Goal: Information Seeking & Learning: Find contact information

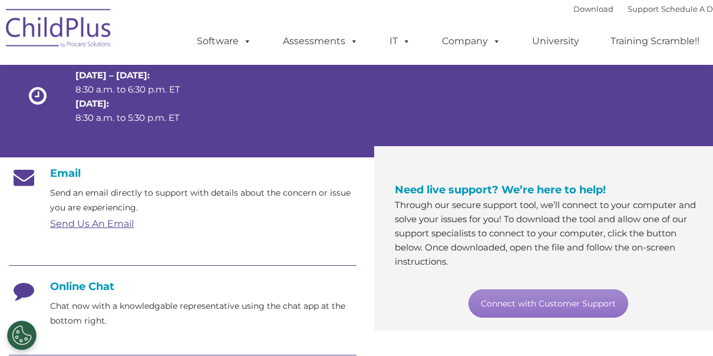
scroll to position [116, 0]
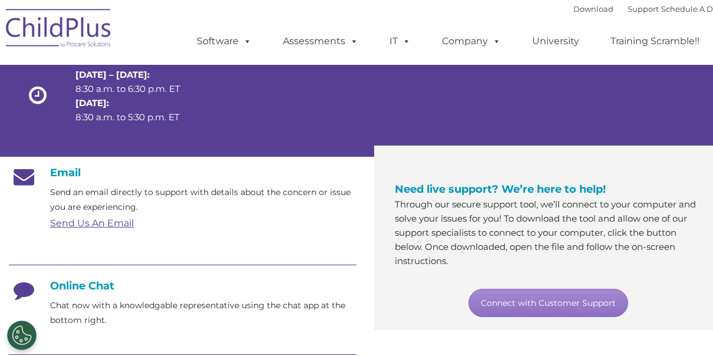
click at [117, 225] on link "Send Us An Email" at bounding box center [92, 222] width 84 height 11
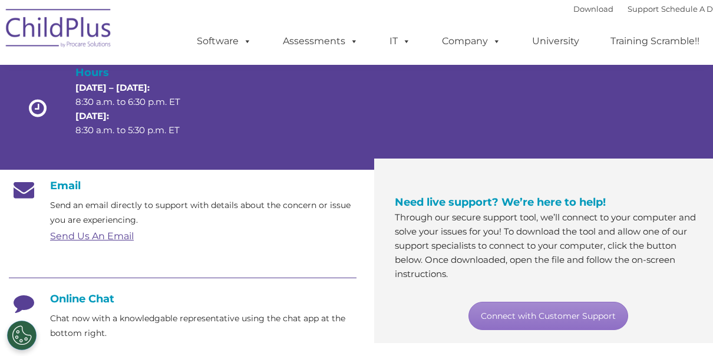
scroll to position [95, 0]
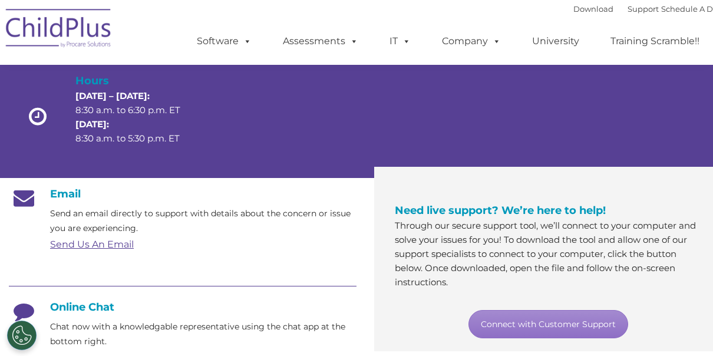
click at [111, 240] on link "Send Us An Email" at bounding box center [92, 244] width 84 height 11
click at [114, 249] on link "Send Us An Email" at bounding box center [92, 244] width 84 height 11
click at [142, 242] on div "Send Us An Email" at bounding box center [203, 245] width 306 height 18
click at [95, 249] on link "Send Us An Email" at bounding box center [92, 244] width 84 height 11
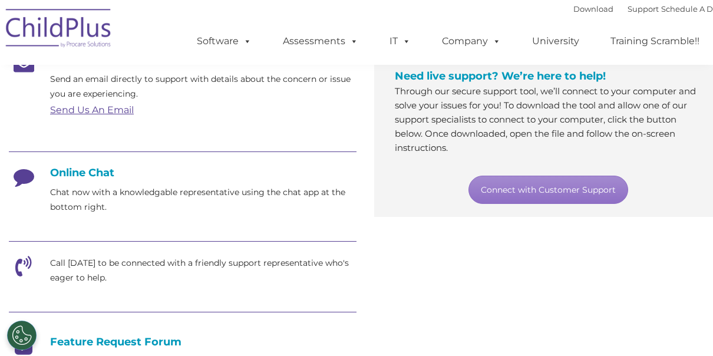
scroll to position [230, 0]
click at [108, 198] on p "Chat now with a knowledgable representative using the chat app at the bottom ri…" at bounding box center [203, 198] width 306 height 29
click at [87, 174] on h4 "Online Chat" at bounding box center [183, 172] width 348 height 13
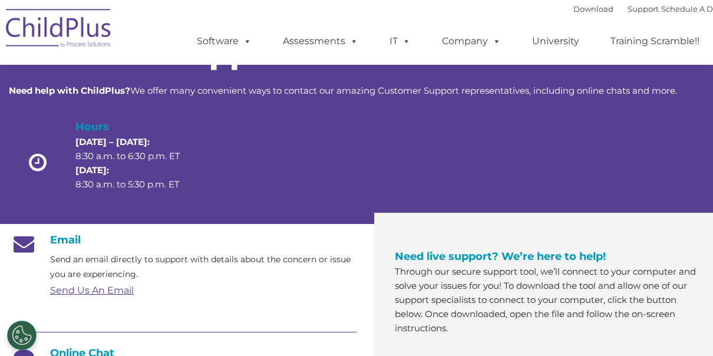
scroll to position [0, 0]
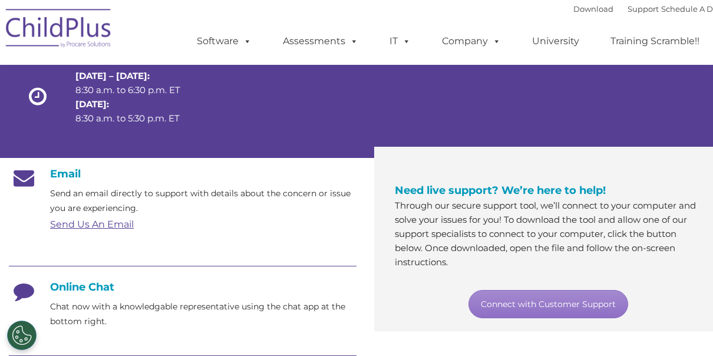
scroll to position [124, 0]
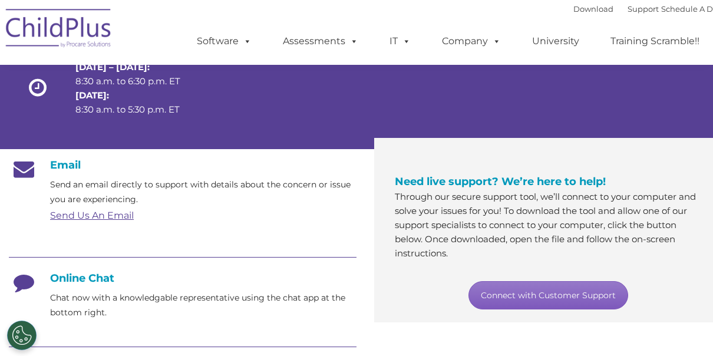
click at [588, 299] on link "Connect with Customer Support" at bounding box center [549, 295] width 160 height 28
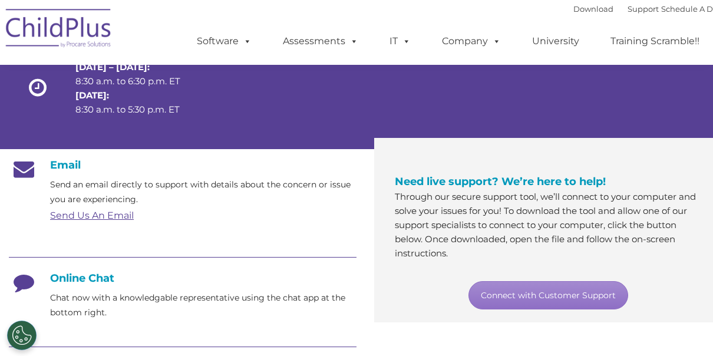
click at [671, 282] on div "Connect with Customer Support" at bounding box center [548, 295] width 306 height 28
click at [108, 216] on link "Send Us An Email" at bounding box center [92, 215] width 84 height 11
click at [93, 220] on link "Send Us An Email" at bounding box center [92, 215] width 84 height 11
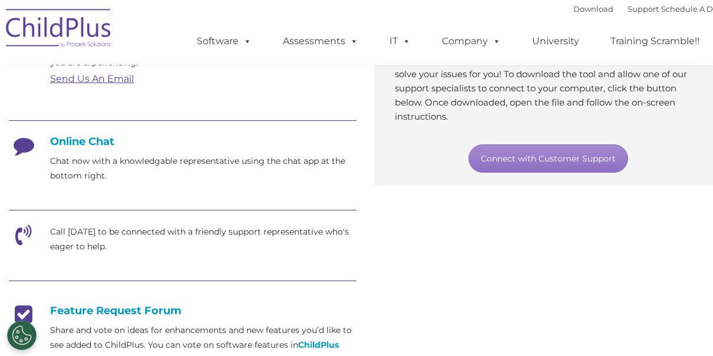
scroll to position [265, 0]
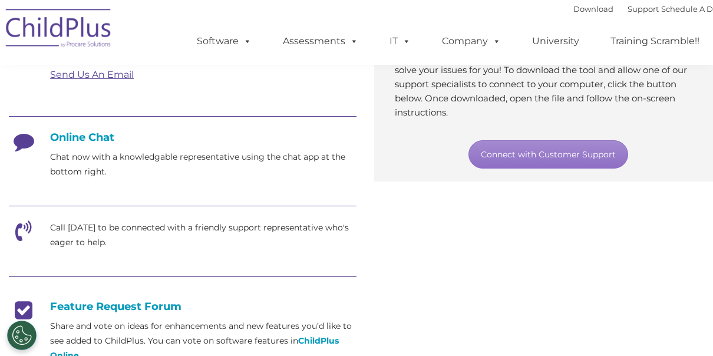
click at [126, 229] on p "Call [DATE] to be connected with a friendly support representative who's eager …" at bounding box center [203, 234] width 306 height 29
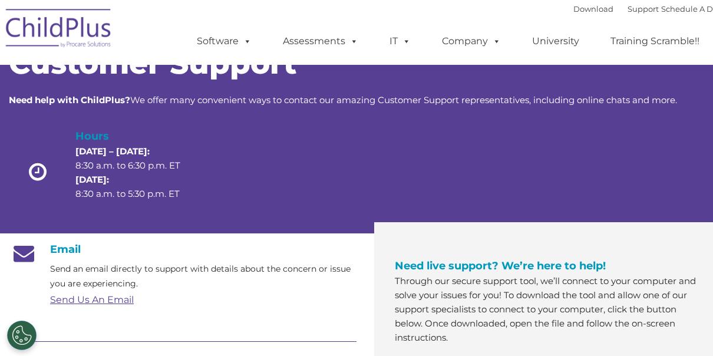
scroll to position [0, 0]
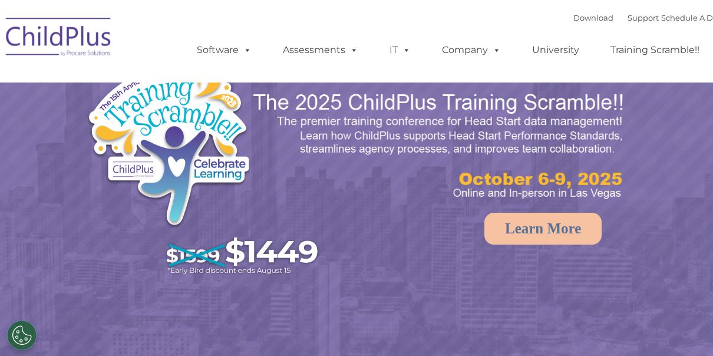
select select "MEDIUM"
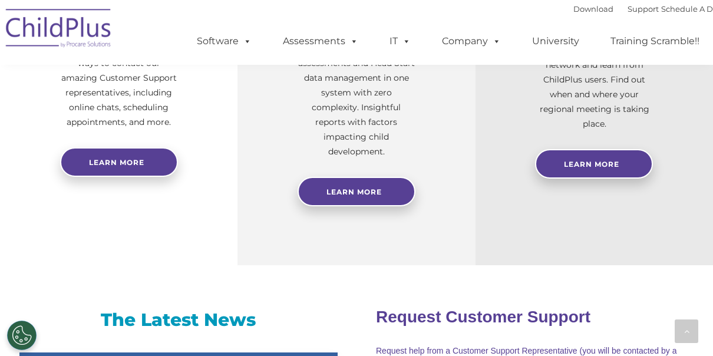
scroll to position [573, 0]
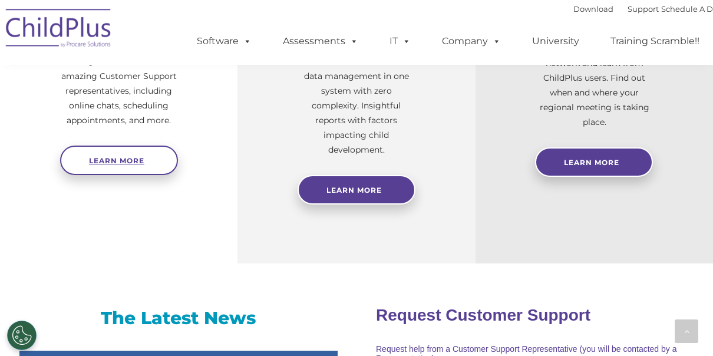
click at [147, 164] on link "Learn more" at bounding box center [119, 160] width 118 height 29
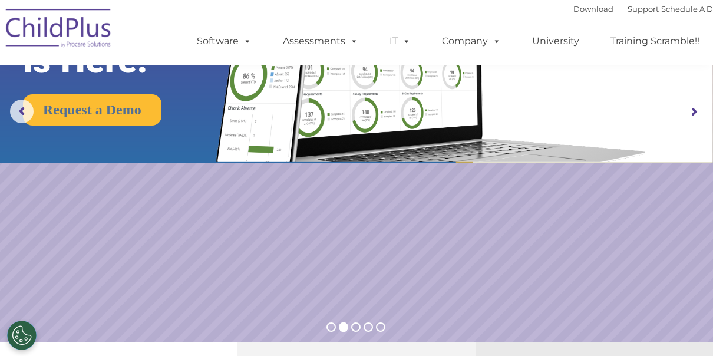
scroll to position [0, 0]
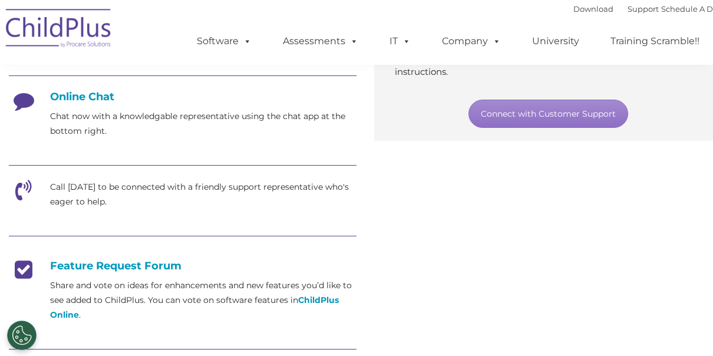
scroll to position [307, 0]
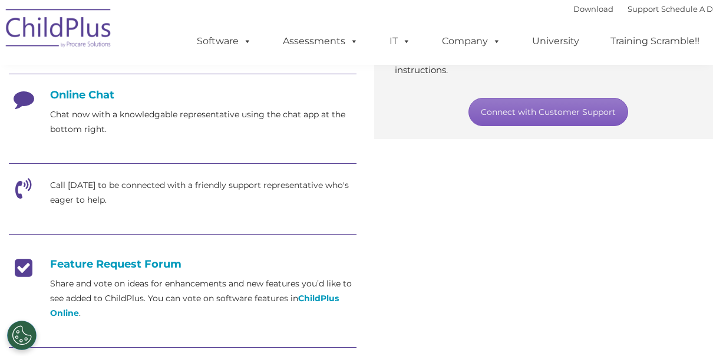
click at [573, 113] on link "Connect with Customer Support" at bounding box center [549, 112] width 160 height 28
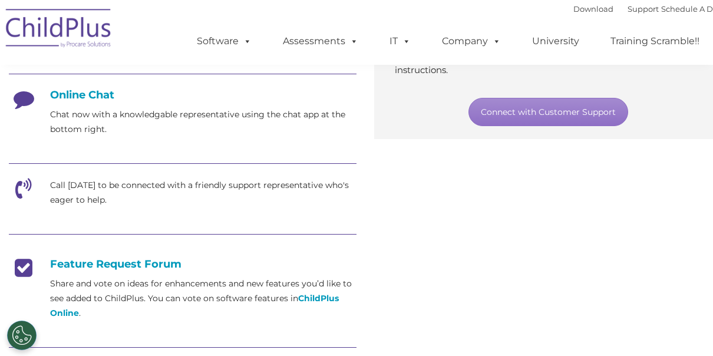
click at [663, 206] on div "Email Send an email directly to support with details about the concern or issue…" at bounding box center [365, 202] width 731 height 473
click at [70, 191] on p "Call [DATE] to be connected with a friendly support representative who's eager …" at bounding box center [203, 192] width 306 height 29
click at [9, 185] on div "Call [DATE] to be connected with a friendly support representative who's eager …" at bounding box center [183, 192] width 348 height 29
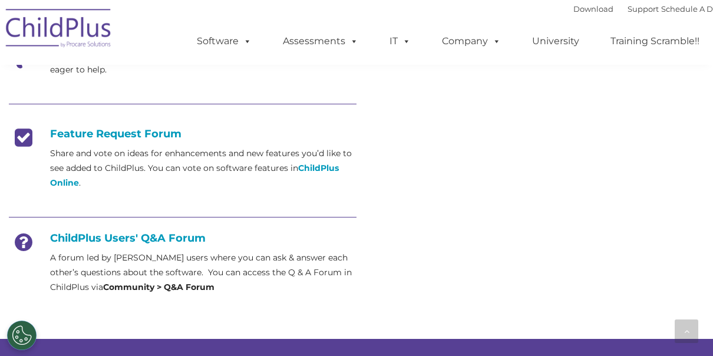
scroll to position [438, 0]
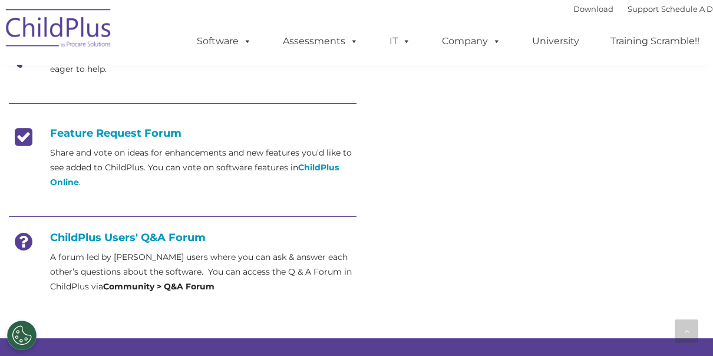
click at [184, 271] on p "A forum led by [PERSON_NAME] users where you can ask & answer each other’s ques…" at bounding box center [203, 272] width 306 height 44
click at [127, 294] on div "Email Send an email directly to support with details about the concern or issue…" at bounding box center [182, 76] width 365 height 464
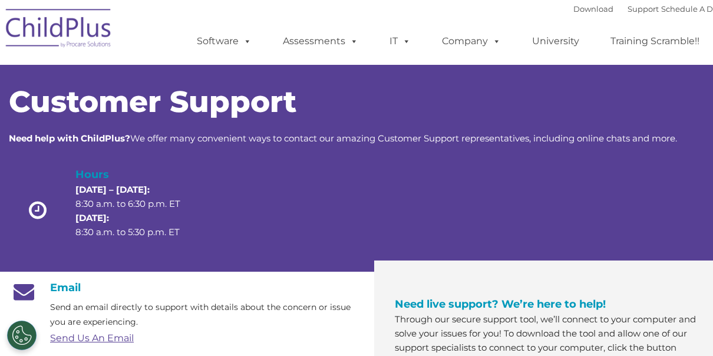
scroll to position [0, 0]
